Goal: Information Seeking & Learning: Learn about a topic

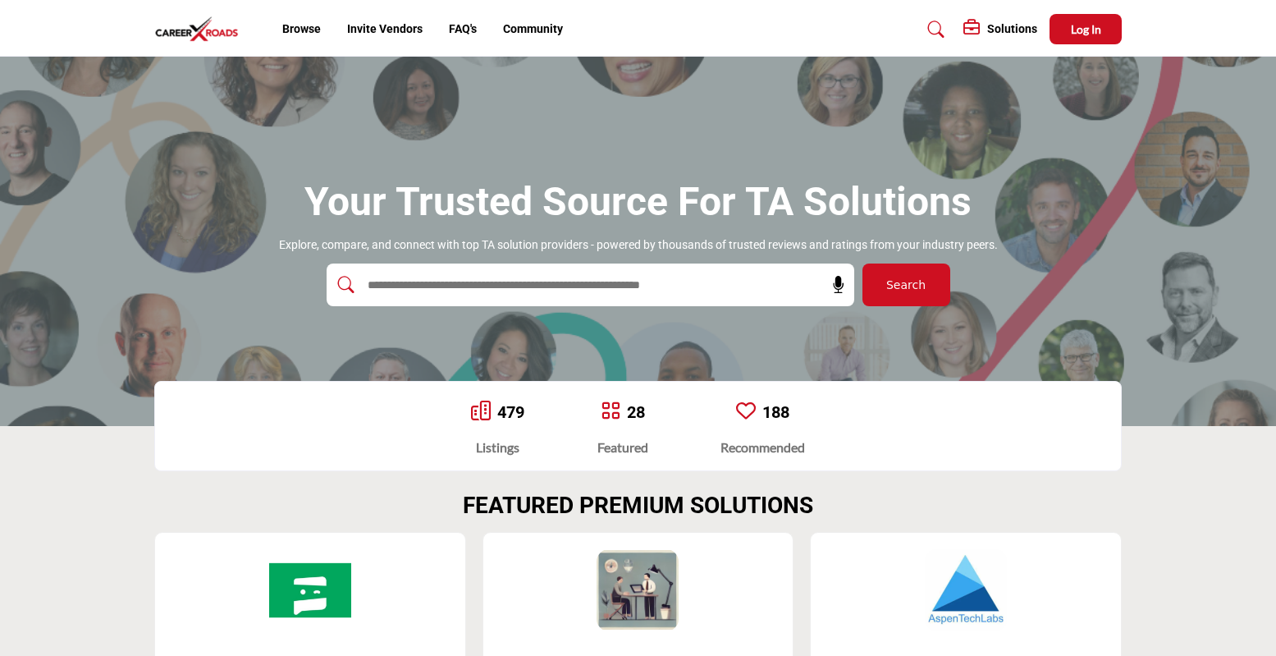
click at [390, 286] on input "text" at bounding box center [554, 284] width 391 height 25
type input "**********"
click at [862, 263] on button "Search" at bounding box center [906, 284] width 88 height 43
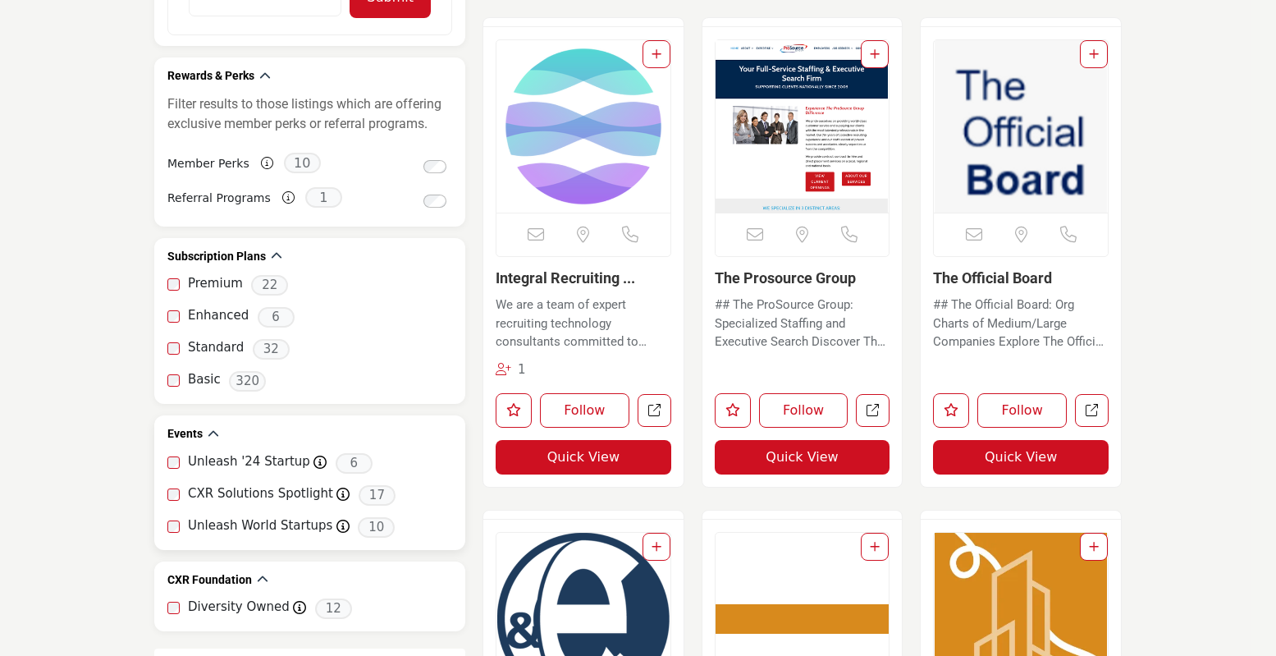
scroll to position [1395, 0]
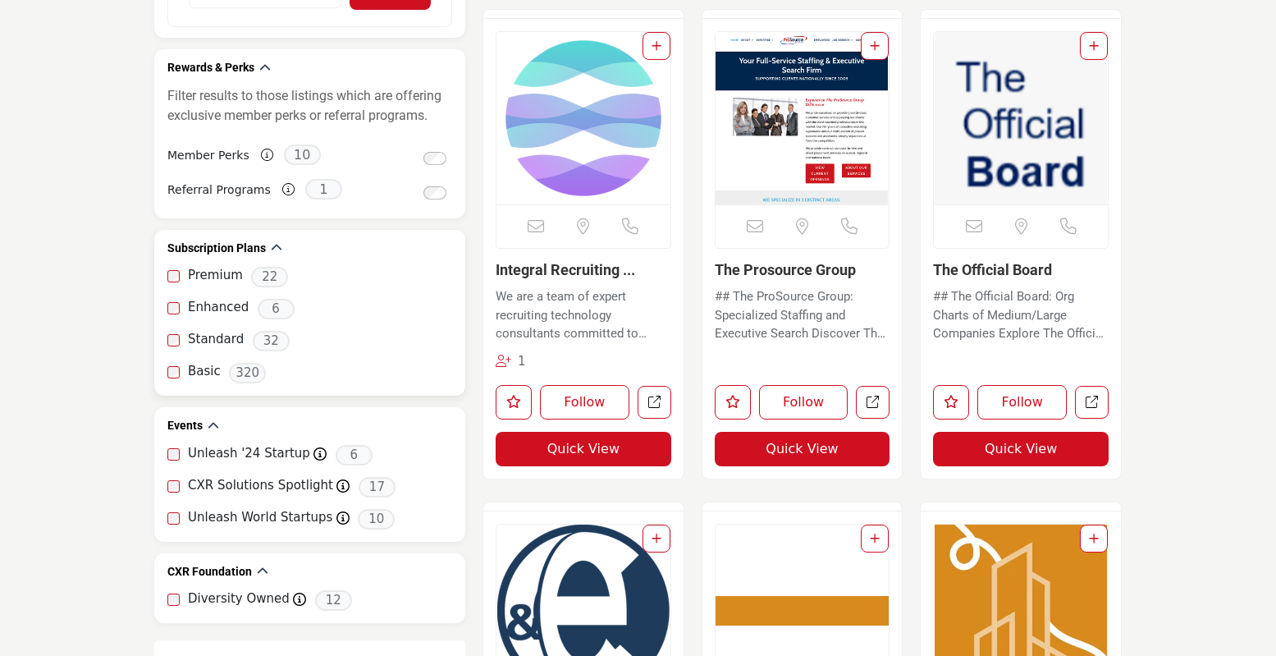
click at [206, 278] on label "Premium" at bounding box center [215, 275] width 55 height 19
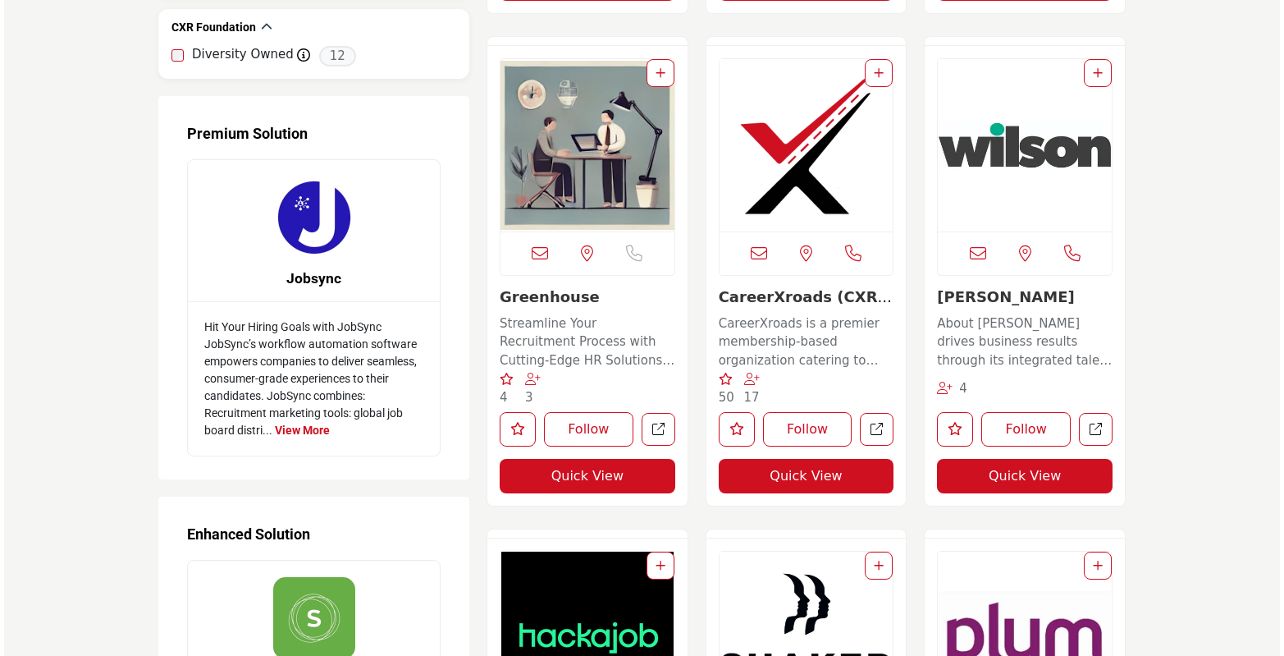
scroll to position [1969, 0]
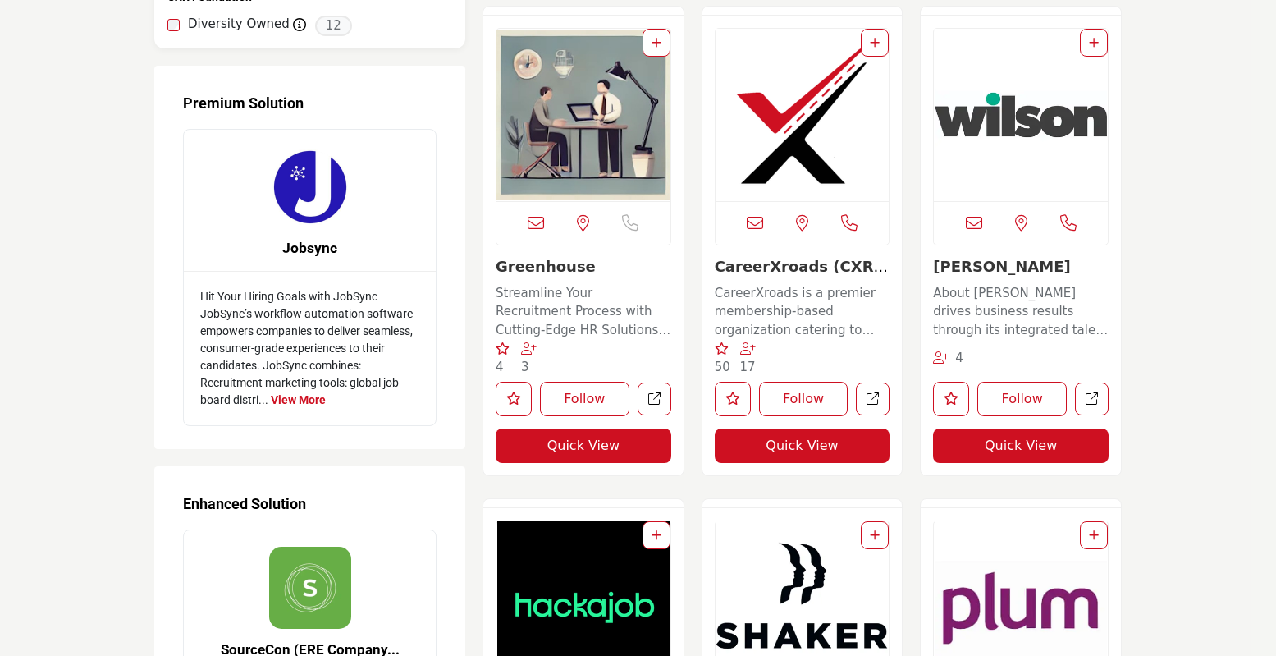
click at [806, 448] on button "Quick View" at bounding box center [803, 445] width 176 height 34
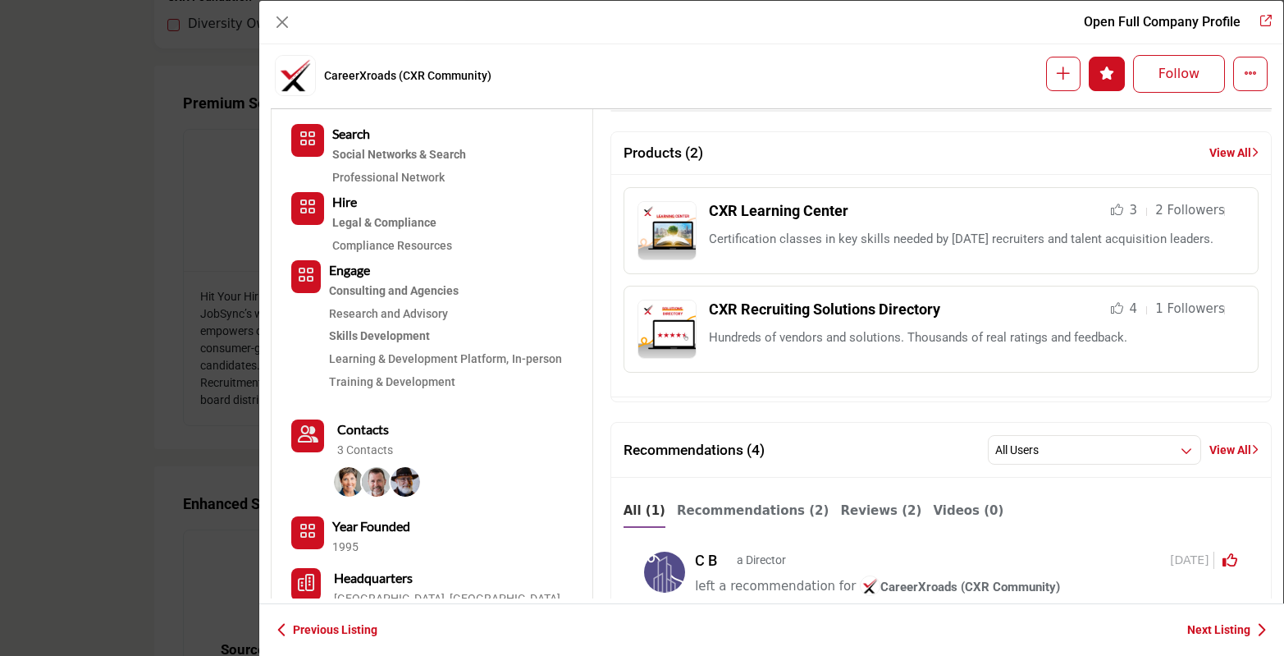
scroll to position [641, 0]
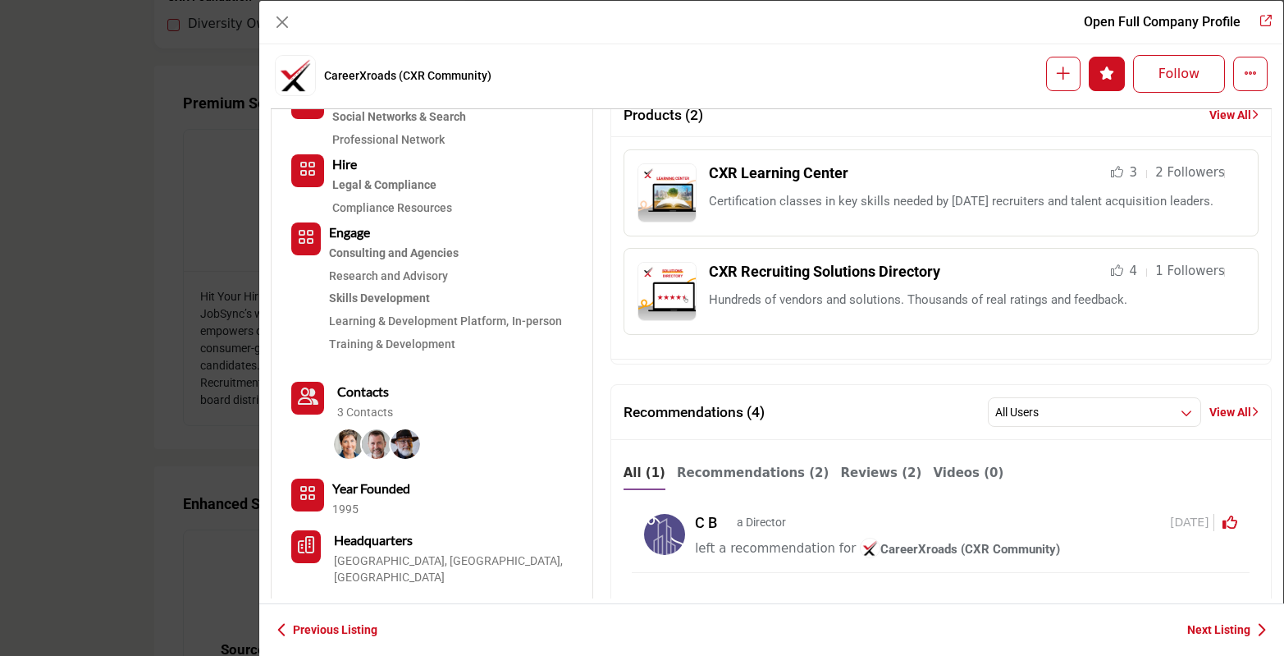
click at [769, 181] on link "CXR Learning Center" at bounding box center [778, 172] width 139 height 17
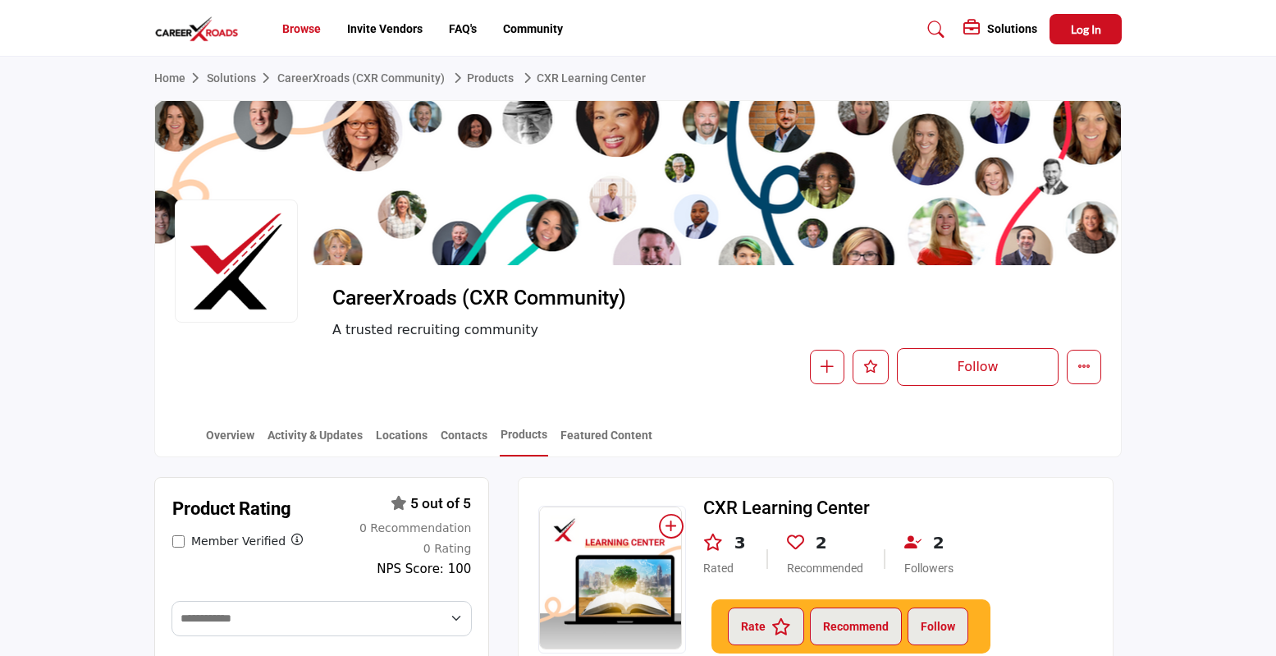
click at [302, 27] on link "Browse" at bounding box center [301, 28] width 39 height 13
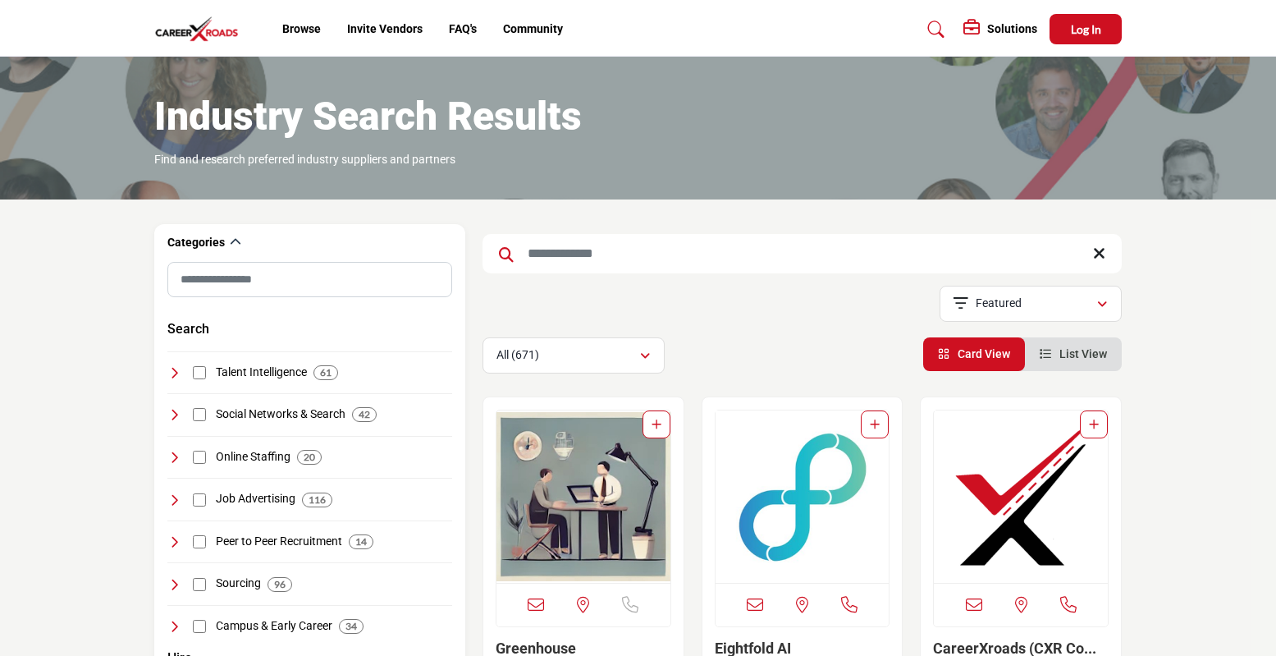
click at [537, 252] on input "Search Keyword" at bounding box center [801, 253] width 639 height 39
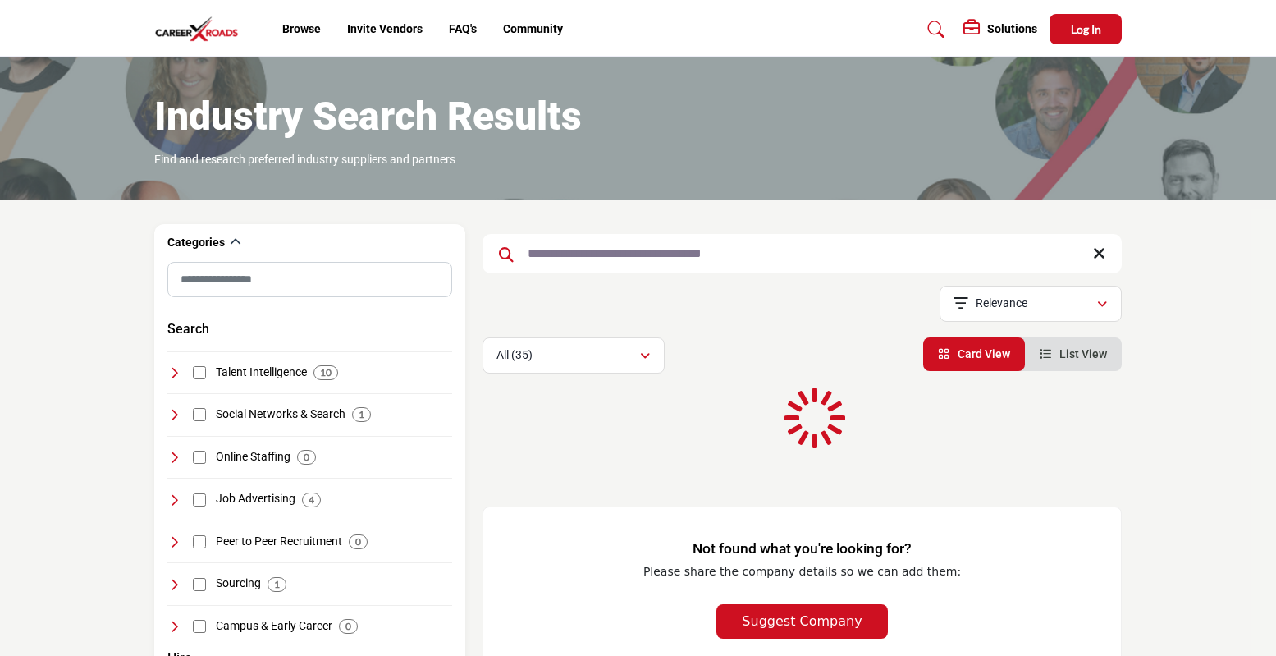
type input "**********"
